Goal: Transaction & Acquisition: Download file/media

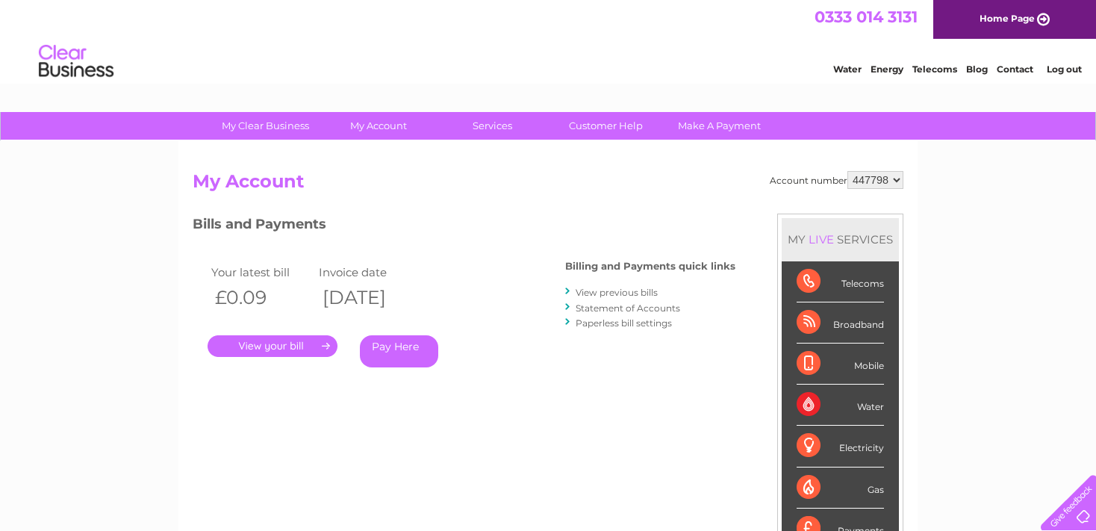
click at [629, 290] on link "View previous bills" at bounding box center [617, 292] width 82 height 11
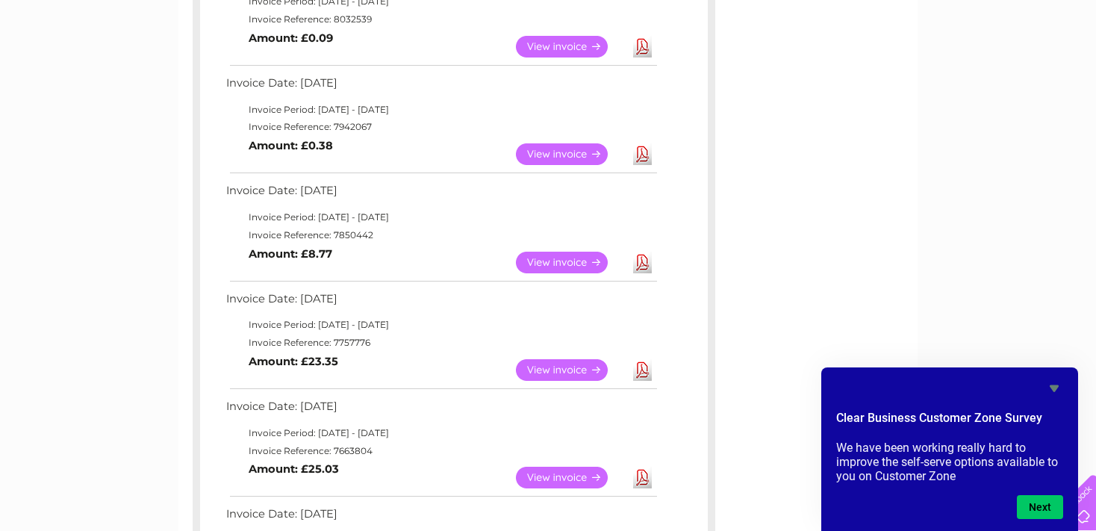
click at [579, 260] on link "View" at bounding box center [571, 263] width 110 height 22
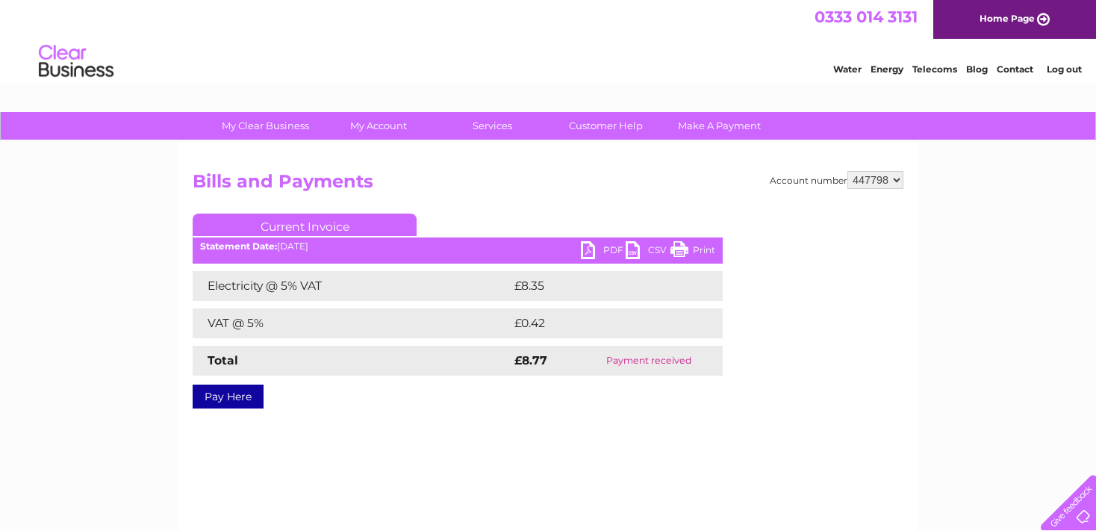
click at [604, 249] on link "PDF" at bounding box center [603, 252] width 45 height 22
